Goal: Information Seeking & Learning: Learn about a topic

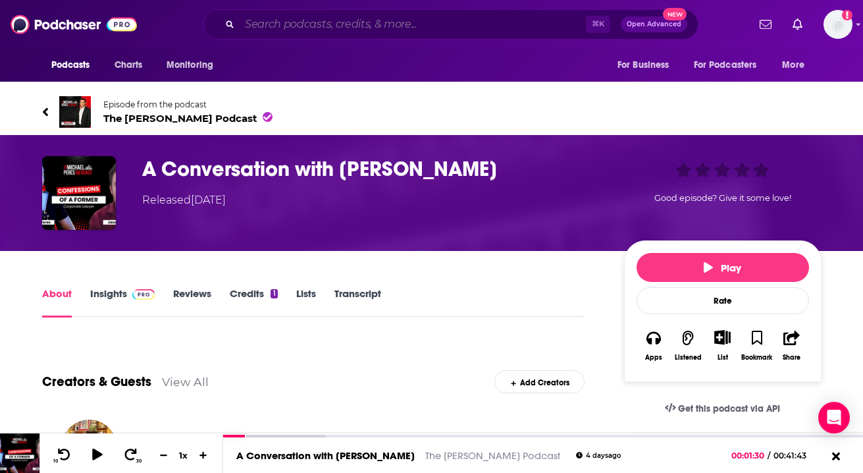
click at [294, 22] on input "Search podcasts, credits, & more..." at bounding box center [413, 24] width 346 height 21
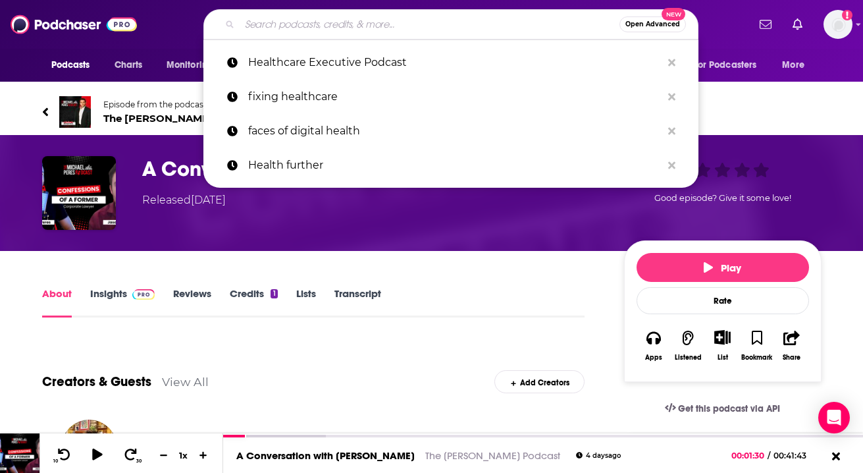
paste input "This Week in Health Tech"
type input "This Week in Health Tech"
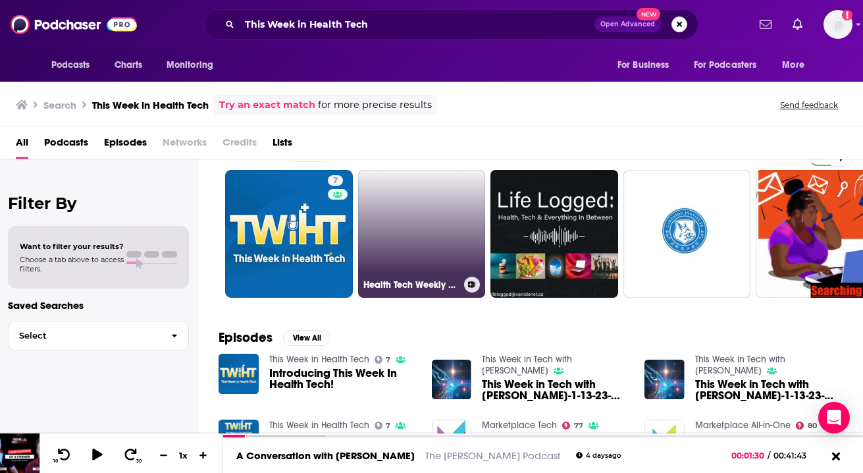
scroll to position [36, 0]
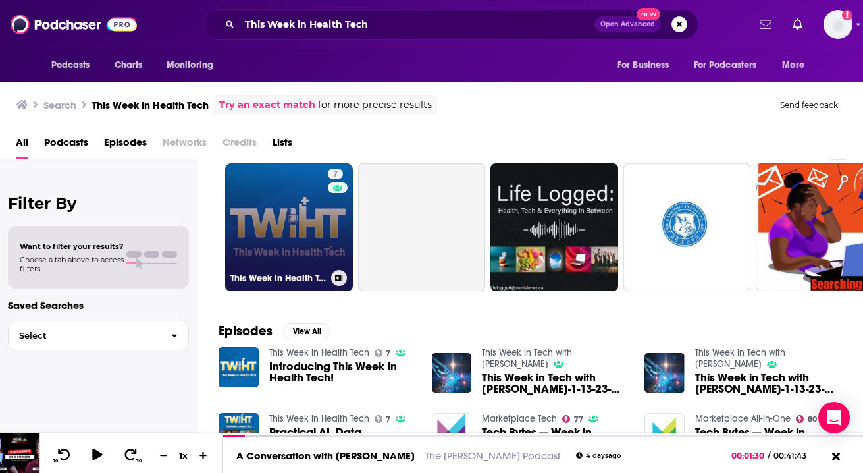
click at [308, 244] on link "7 This Week in Health Tech" at bounding box center [289, 227] width 128 height 128
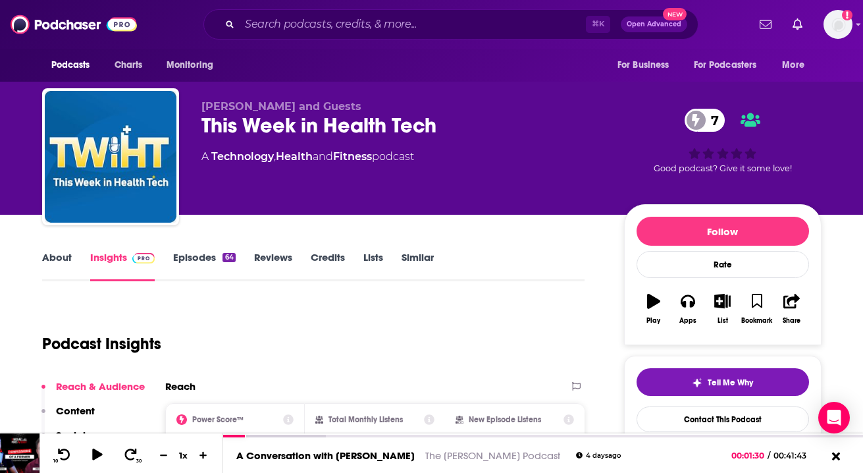
click at [189, 256] on link "Episodes 64" at bounding box center [204, 266] width 62 height 30
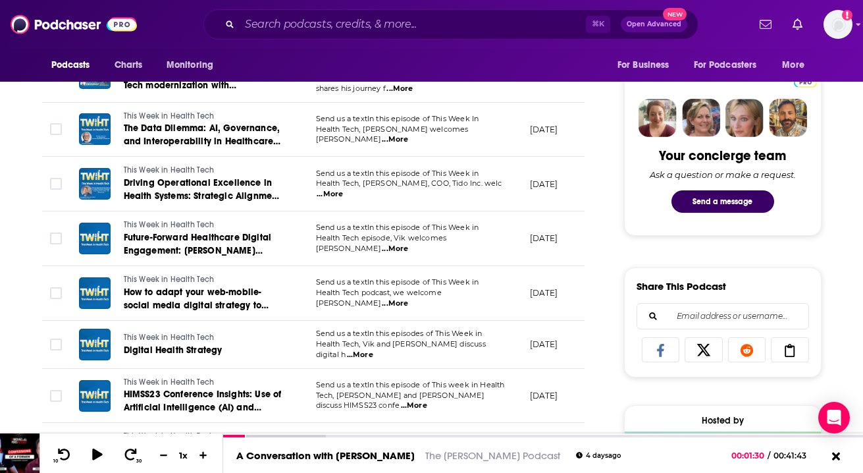
scroll to position [604, 0]
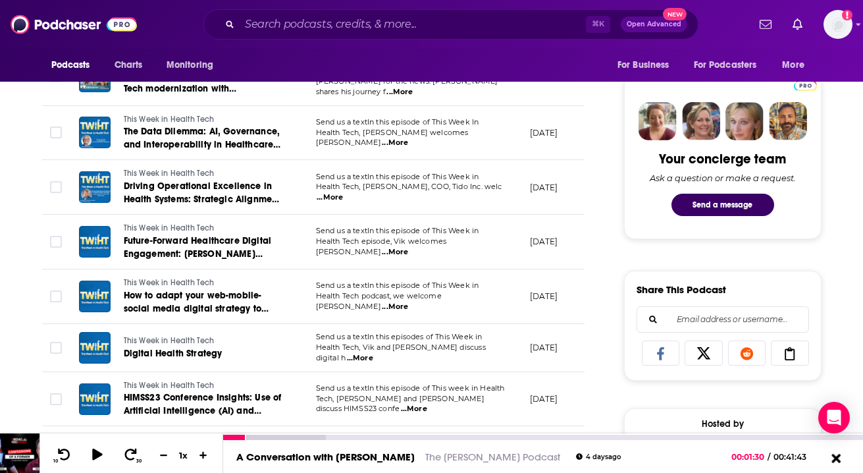
click at [836, 457] on icon at bounding box center [835, 457] width 9 height 9
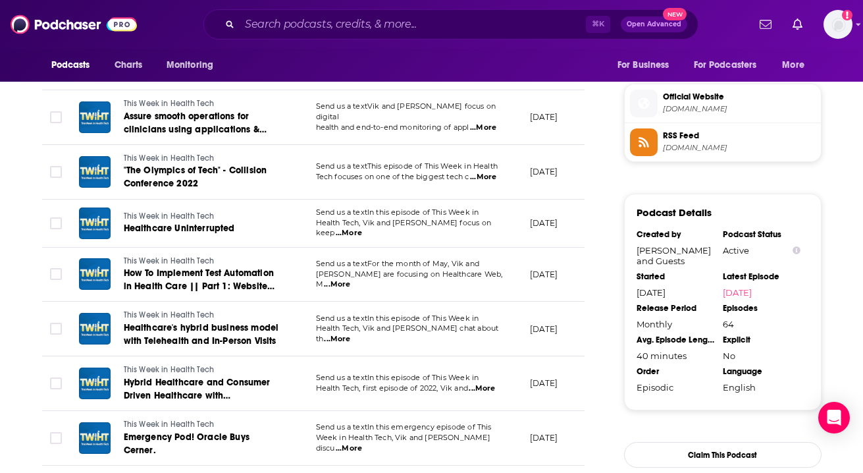
scroll to position [0, 0]
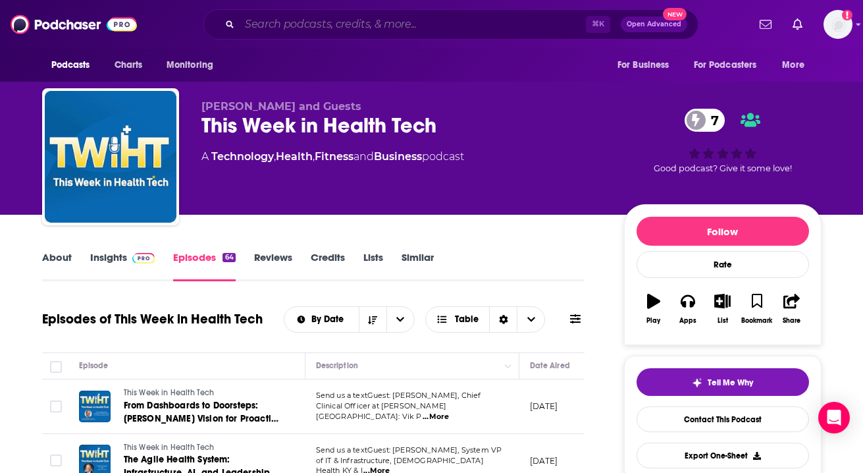
click at [300, 22] on input "Search podcasts, credits, & more..." at bounding box center [413, 24] width 346 height 21
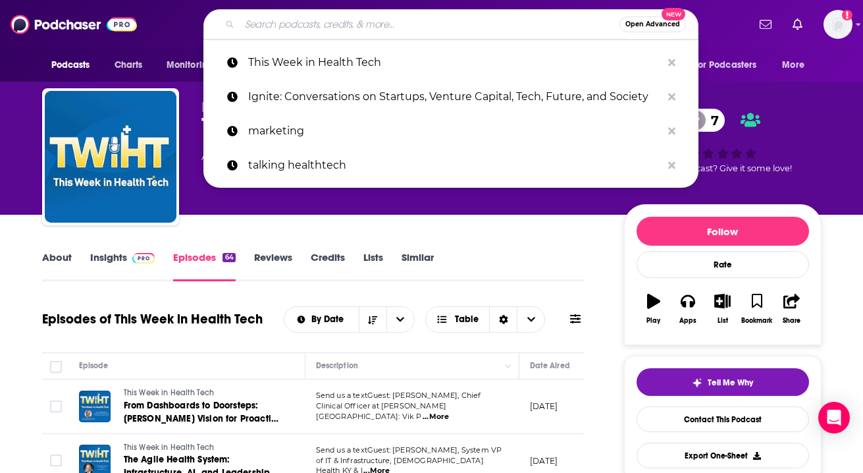
paste input "MedTech Talk"
type input "MedTech Talk"
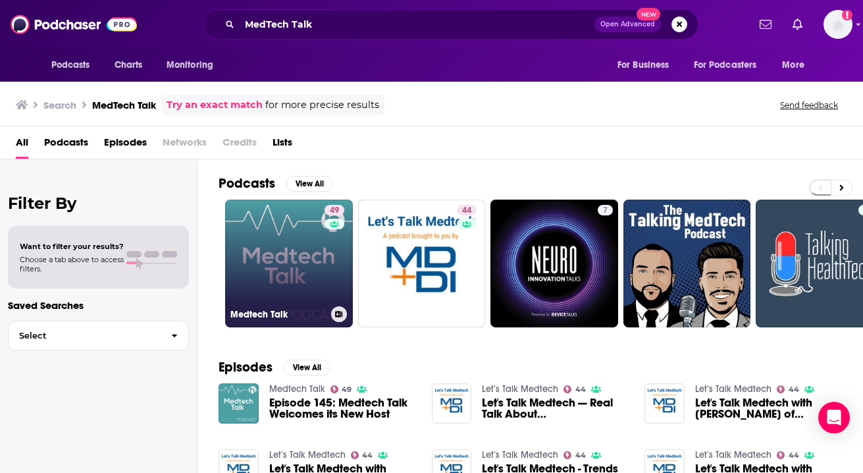
click at [299, 272] on link "49 Medtech Talk" at bounding box center [289, 263] width 128 height 128
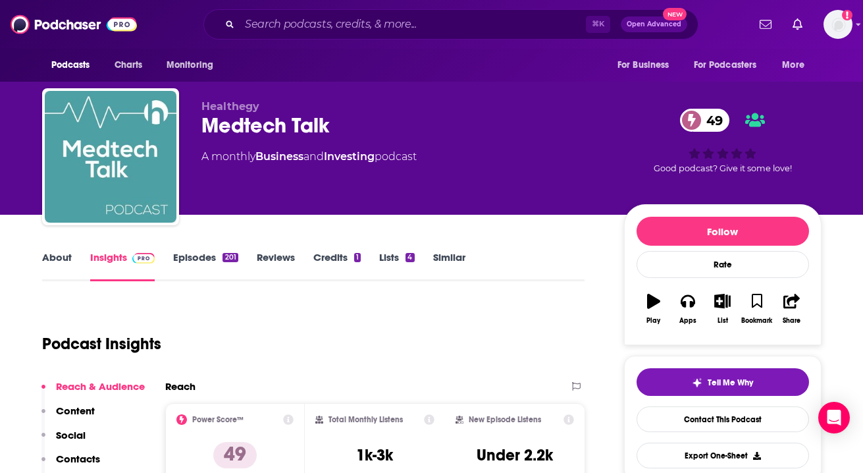
click at [224, 256] on div "201" at bounding box center [229, 257] width 15 height 9
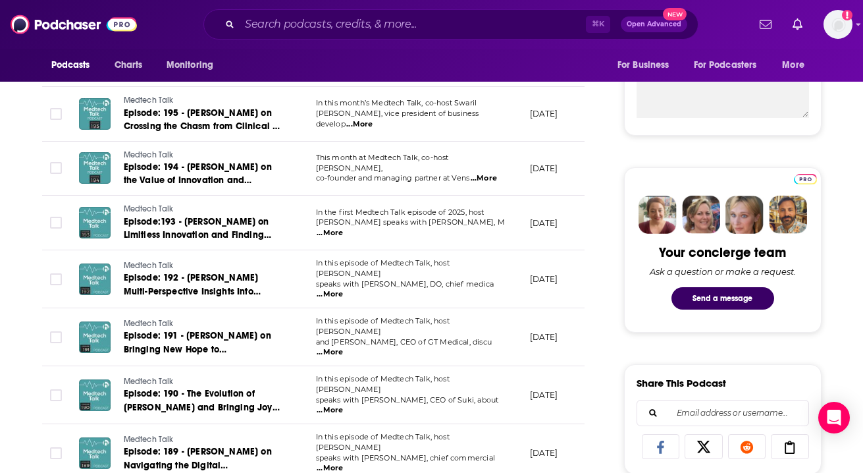
scroll to position [511, 0]
